Goal: Transaction & Acquisition: Purchase product/service

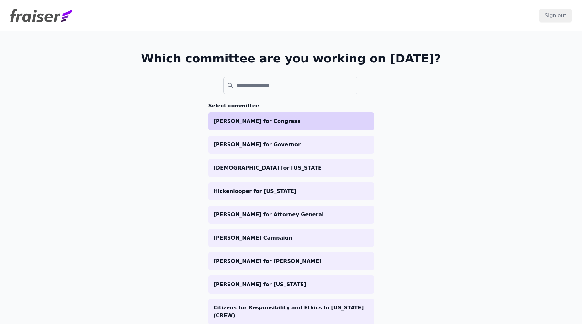
click at [264, 118] on p "[PERSON_NAME] for Congress" at bounding box center [291, 121] width 155 height 8
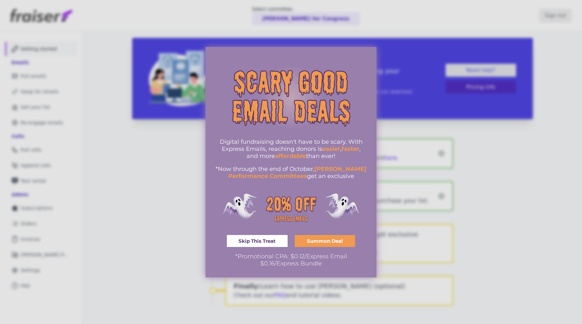
click at [160, 226] on div at bounding box center [291, 162] width 582 height 324
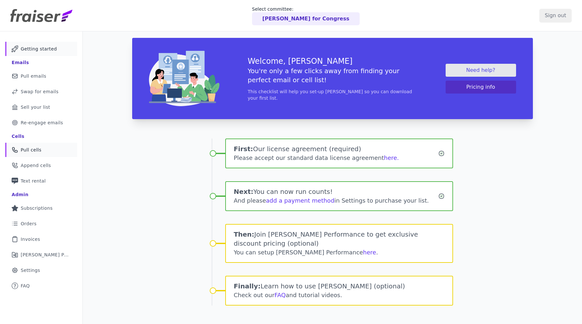
click at [29, 148] on span "Pull cells" at bounding box center [31, 149] width 21 height 6
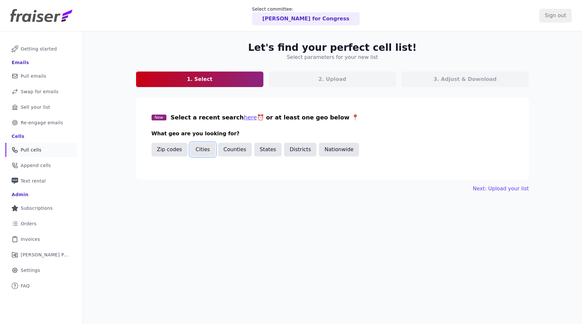
click at [203, 150] on button "Cities" at bounding box center [203, 150] width 26 height 14
click at [200, 170] on input "text" at bounding box center [335, 171] width 356 height 8
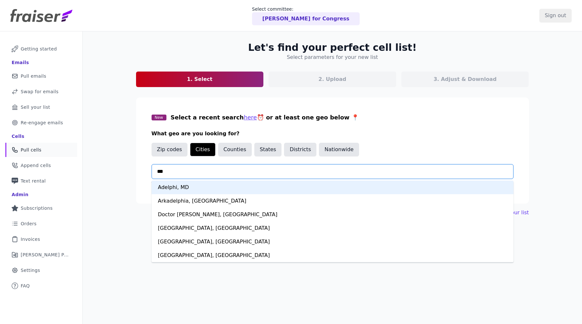
type input "****"
click at [198, 170] on input "****" at bounding box center [335, 171] width 356 height 8
click at [232, 150] on button "Counties" at bounding box center [235, 150] width 34 height 14
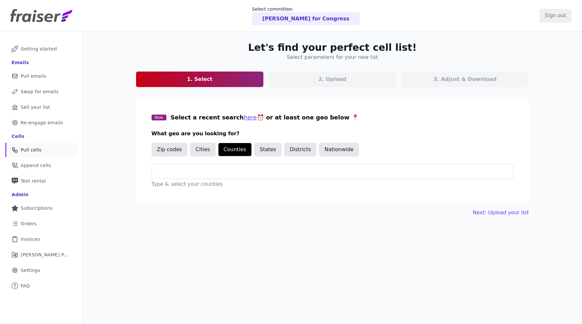
click at [219, 160] on div "New Select a recent search here ⏰ or at least one geo below 📍 What geo are you …" at bounding box center [333, 150] width 362 height 75
click at [216, 167] on div at bounding box center [335, 171] width 356 height 14
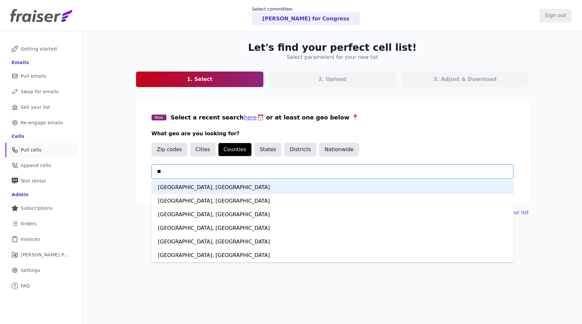
type input "*"
click at [293, 152] on button "Districts" at bounding box center [300, 150] width 32 height 14
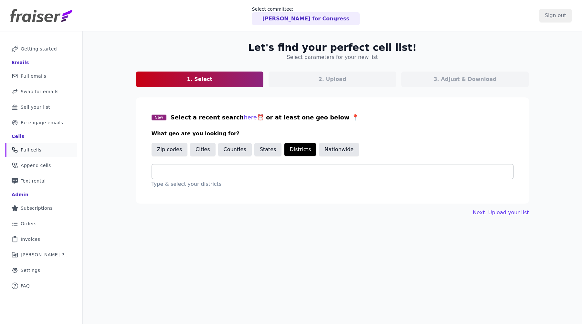
click at [270, 170] on input "text" at bounding box center [335, 171] width 356 height 8
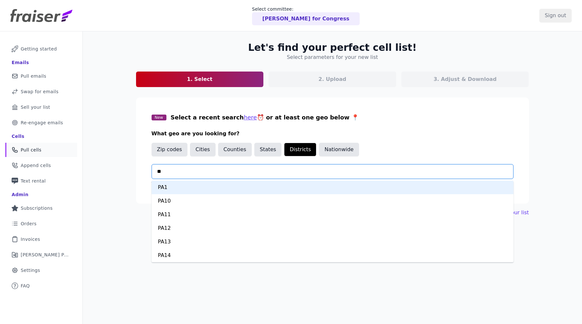
type input "***"
click at [252, 187] on div "PA7" at bounding box center [333, 187] width 362 height 14
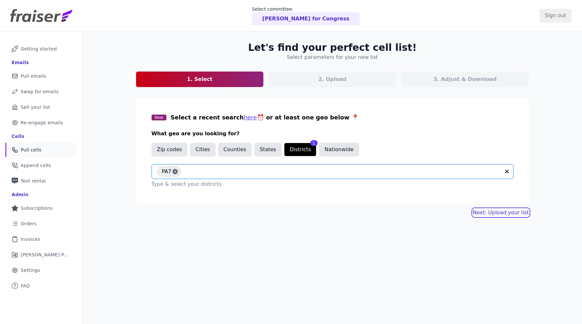
click at [479, 214] on link "Next: Upload your list" at bounding box center [501, 213] width 56 height 8
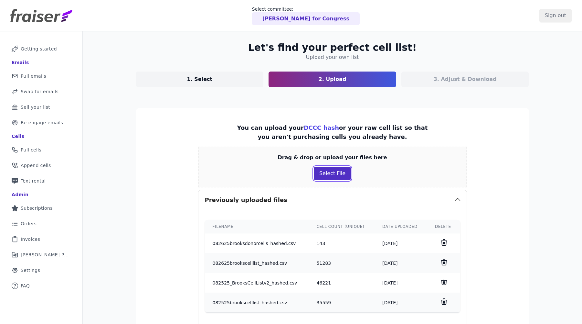
click at [333, 173] on button "Select File" at bounding box center [332, 174] width 37 height 14
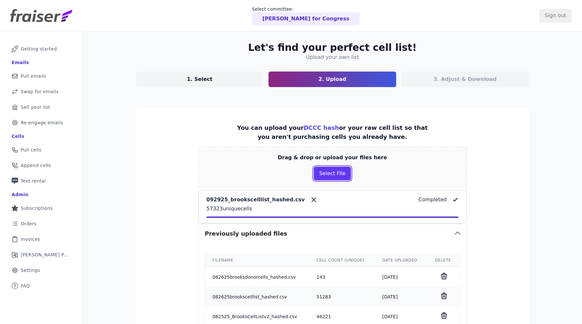
scroll to position [202, 0]
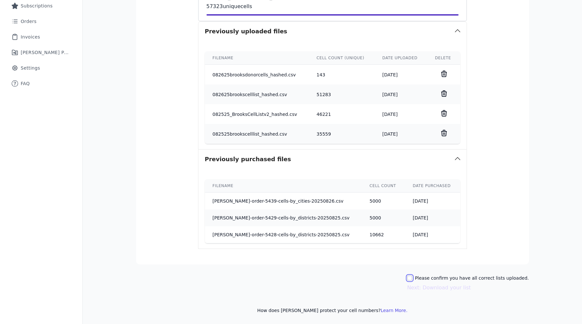
drag, startPoint x: 420, startPoint y: 278, endPoint x: 427, endPoint y: 282, distance: 8.5
click at [413, 278] on input "Please confirm you have all correct lists uploaded." at bounding box center [409, 277] width 5 height 5
checkbox input "true"
click at [433, 285] on button "Next: Download your list" at bounding box center [439, 288] width 64 height 8
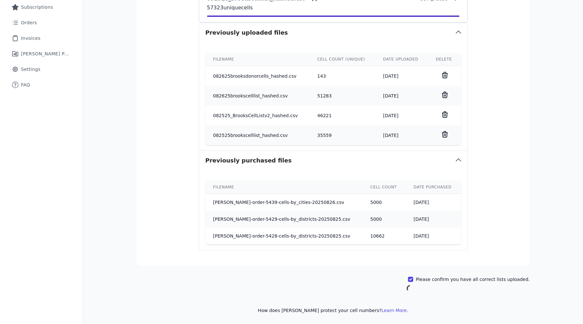
scroll to position [201, 0]
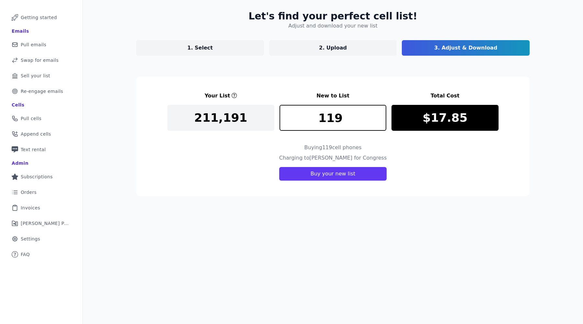
scroll to position [31, 0]
click at [348, 169] on button "Buy your new list" at bounding box center [332, 174] width 107 height 14
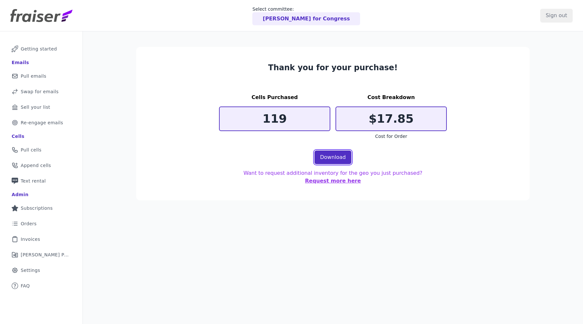
click at [332, 159] on link "Download" at bounding box center [332, 157] width 37 height 14
click at [30, 151] on span "Pull cells" at bounding box center [31, 149] width 21 height 6
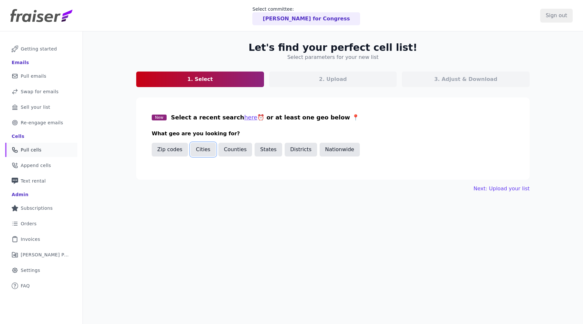
drag, startPoint x: 200, startPoint y: 152, endPoint x: 202, endPoint y: 156, distance: 4.2
click at [200, 152] on button "Cities" at bounding box center [203, 150] width 26 height 14
click at [203, 169] on input "text" at bounding box center [335, 171] width 356 height 8
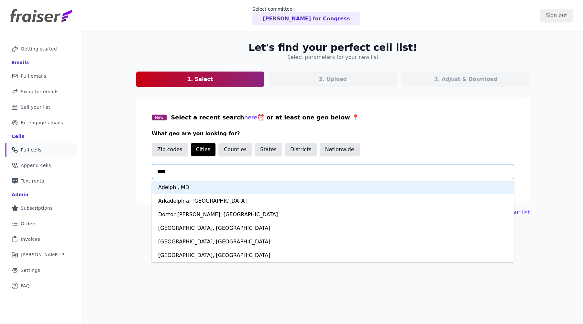
type input "*****"
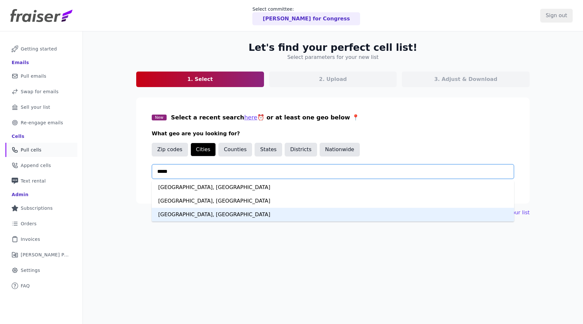
click at [189, 216] on div "[GEOGRAPHIC_DATA], [GEOGRAPHIC_DATA]" at bounding box center [333, 215] width 362 height 14
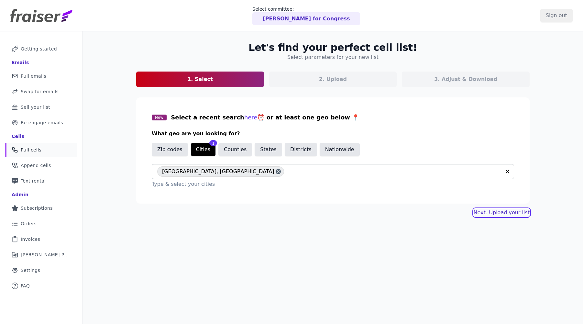
click at [491, 213] on link "Next: Upload your list" at bounding box center [501, 213] width 56 height 8
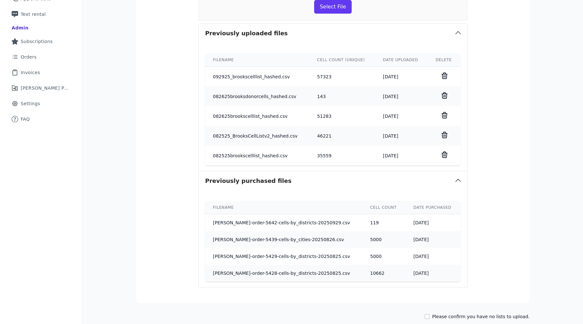
scroll to position [205, 0]
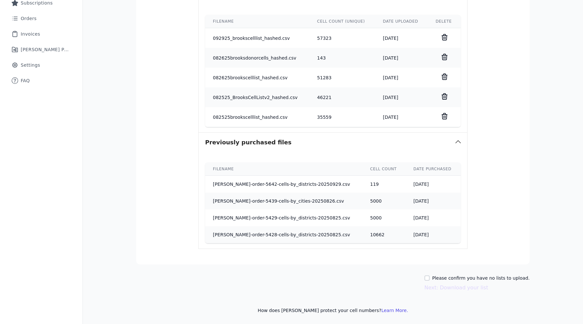
click at [431, 278] on div "Please confirm you have no lists to upload. Next: Download your list" at bounding box center [332, 282] width 393 height 17
click at [429, 278] on input "Please confirm you have no lists to upload." at bounding box center [426, 277] width 5 height 5
checkbox input "true"
click at [448, 285] on button "Next: Download your list" at bounding box center [456, 288] width 64 height 8
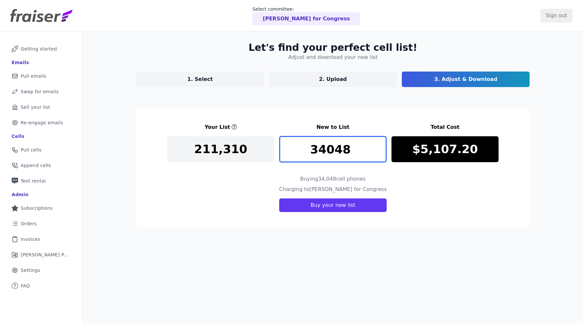
click at [349, 153] on input "34048" at bounding box center [332, 149] width 107 height 26
type input "2"
type input "20000"
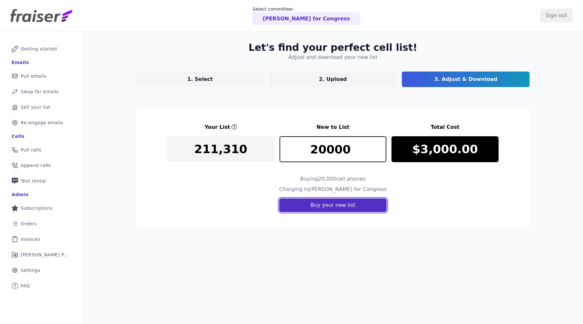
click at [360, 206] on button "Buy your new list" at bounding box center [332, 205] width 107 height 14
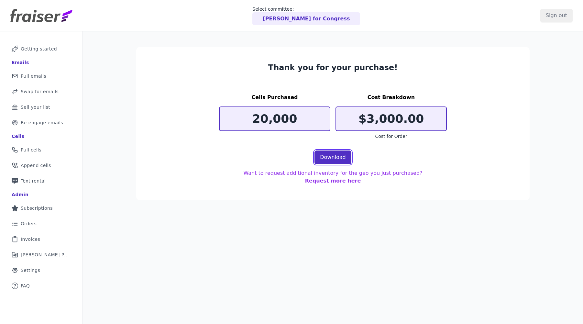
click at [343, 159] on link "Download" at bounding box center [332, 157] width 37 height 14
click at [26, 153] on span "Pull cells" at bounding box center [31, 149] width 21 height 6
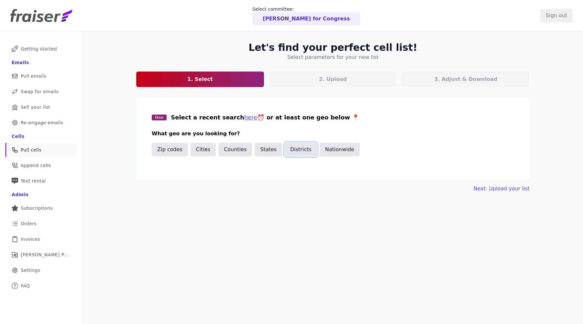
click at [288, 149] on button "Districts" at bounding box center [301, 150] width 32 height 14
click at [253, 173] on input "text" at bounding box center [335, 171] width 356 height 8
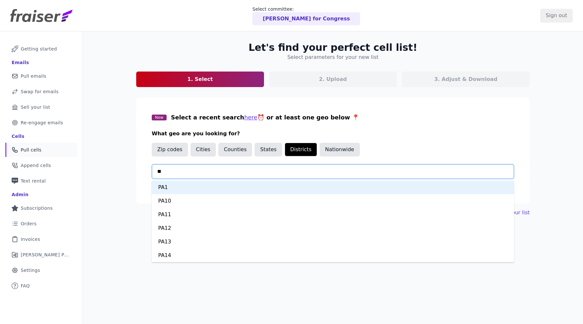
type input "***"
drag, startPoint x: 247, startPoint y: 189, endPoint x: 257, endPoint y: 189, distance: 10.3
click at [247, 189] on div "PA4" at bounding box center [333, 187] width 362 height 14
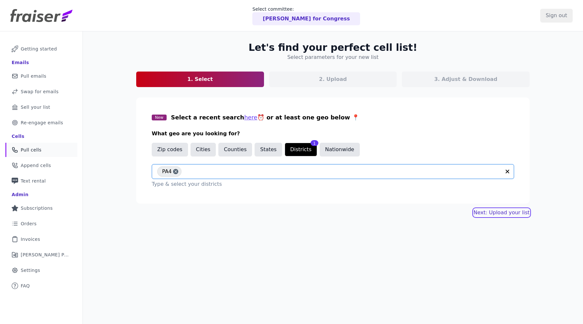
click at [478, 213] on link "Next: Upload your list" at bounding box center [501, 213] width 56 height 8
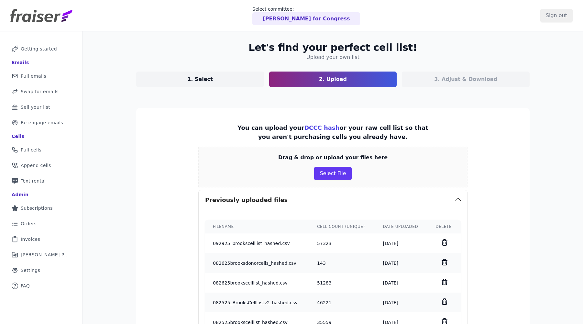
scroll to position [222, 0]
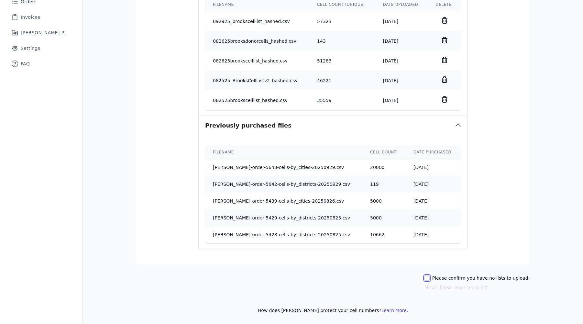
click at [429, 278] on input "Please confirm you have no lists to upload." at bounding box center [426, 277] width 5 height 5
checkbox input "true"
click at [447, 288] on button "Next: Download your list" at bounding box center [456, 288] width 64 height 8
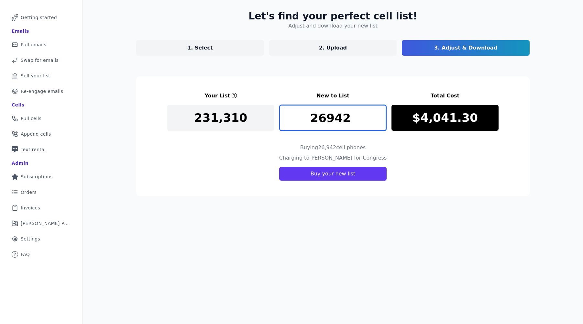
drag, startPoint x: 314, startPoint y: 117, endPoint x: 369, endPoint y: 120, distance: 55.1
click at [369, 120] on input "26942" at bounding box center [332, 118] width 107 height 26
type input "10000"
